Goal: Information Seeking & Learning: Understand process/instructions

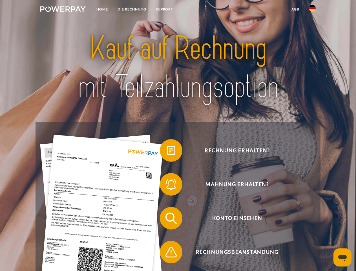
click at [63, 10] on img at bounding box center [62, 9] width 45 height 6
click at [312, 10] on img at bounding box center [312, 8] width 7 height 7
click at [295, 9] on link "agb" at bounding box center [295, 9] width 17 height 10
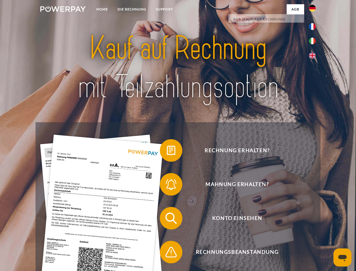
click at [167, 151] on span at bounding box center [163, 150] width 28 height 28
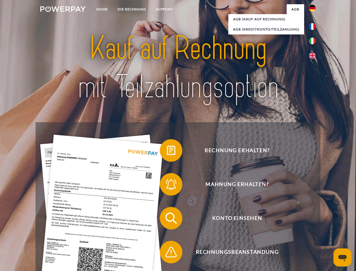
click at [167, 185] on span at bounding box center [163, 184] width 28 height 28
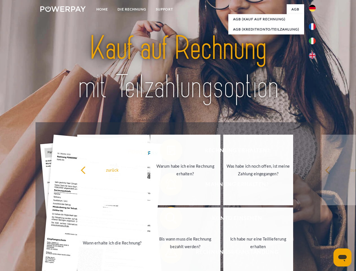
click at [167, 219] on link "Bis wann muss die Rechnung bezahlt werden?" at bounding box center [185, 242] width 70 height 70
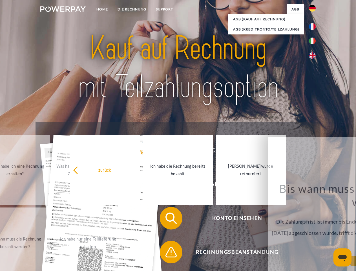
click at [167, 253] on span at bounding box center [163, 252] width 28 height 28
click at [343, 257] on icon "Messaging-Fenster öffnen" at bounding box center [342, 258] width 8 height 7
